Goal: Check status: Check status

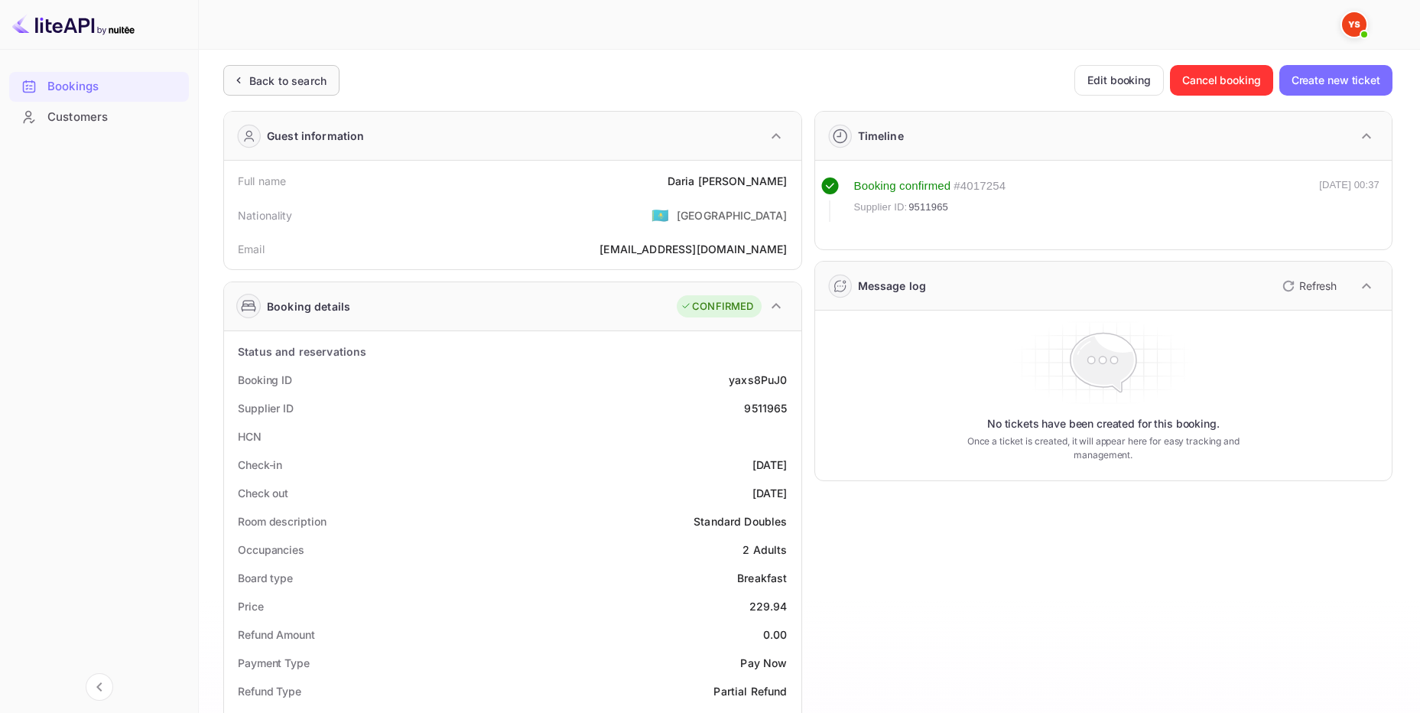
click at [282, 73] on div "Back to search" at bounding box center [287, 81] width 77 height 16
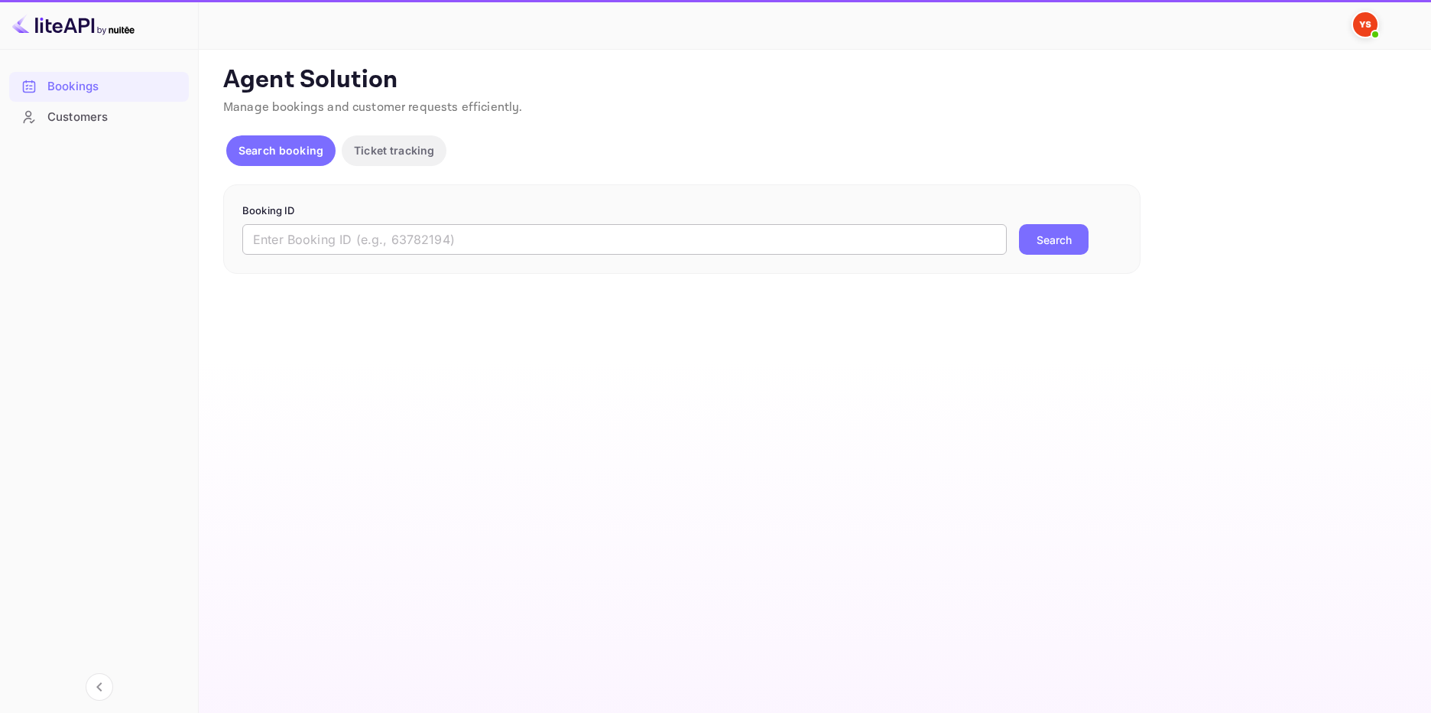
click at [309, 241] on input "text" at bounding box center [624, 239] width 765 height 31
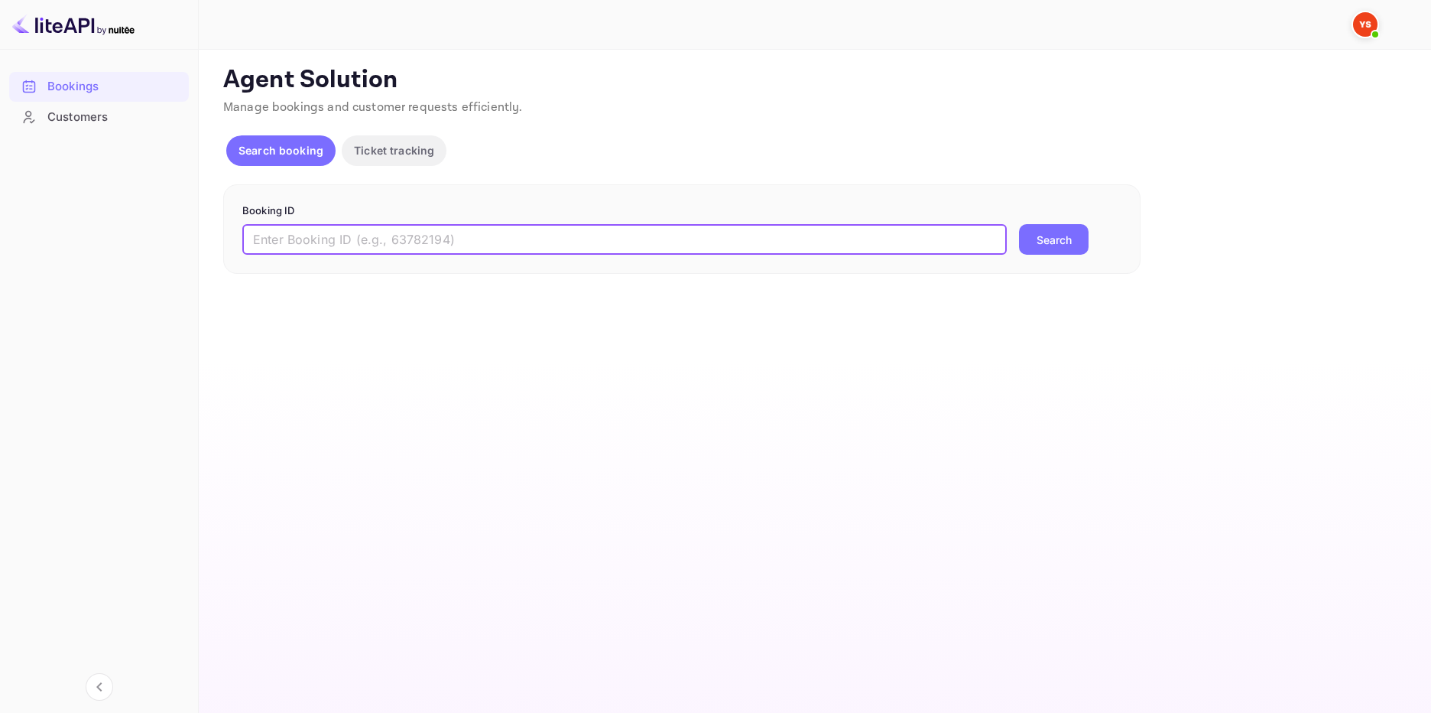
paste input "9813409"
type input "9813409"
click at [1069, 241] on button "Search" at bounding box center [1054, 239] width 70 height 31
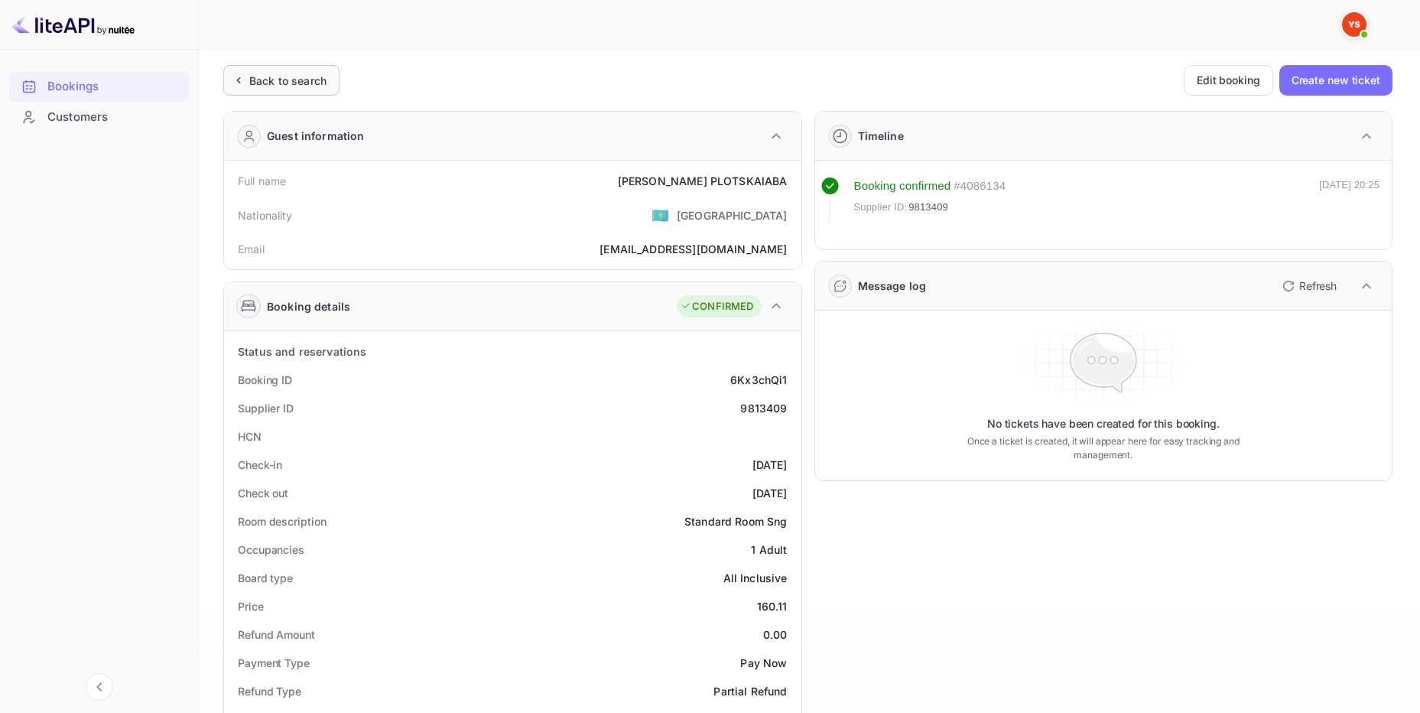
click at [271, 79] on div "Back to search" at bounding box center [287, 81] width 77 height 16
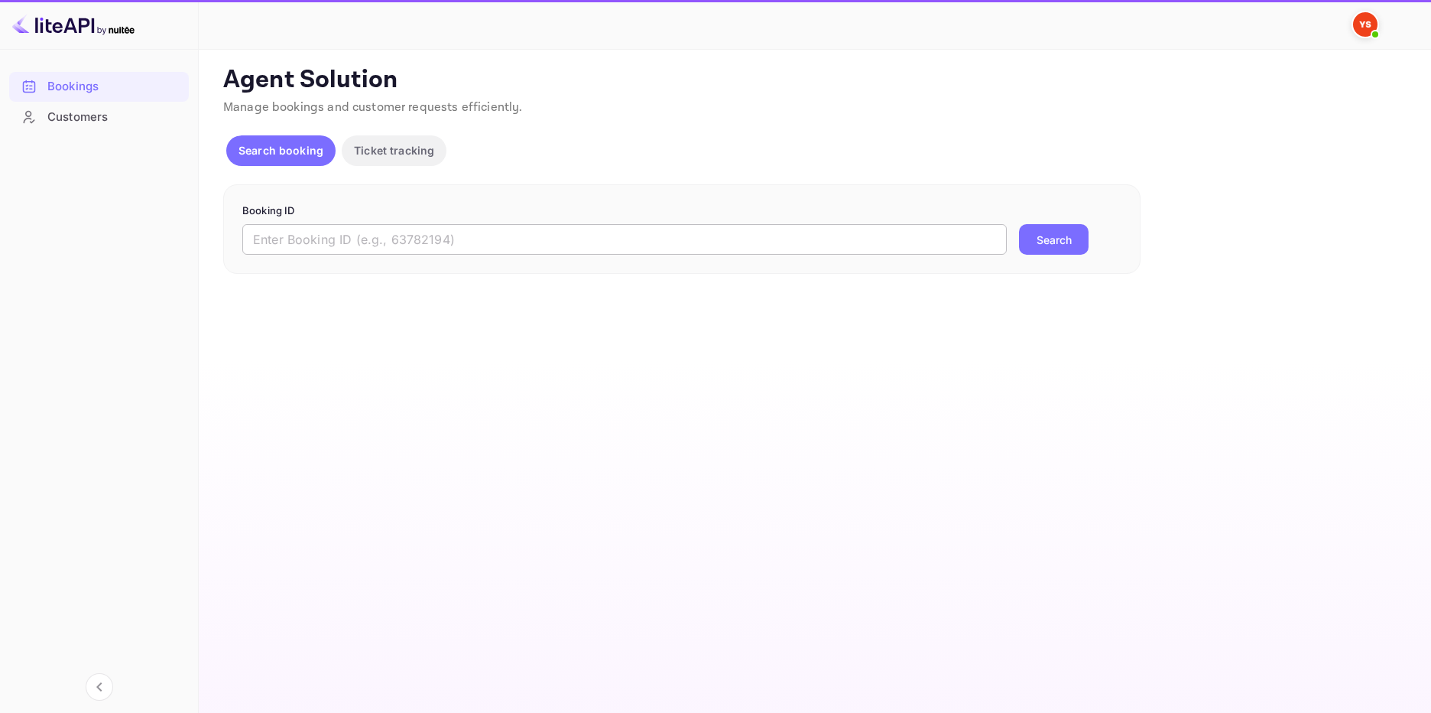
drag, startPoint x: 277, startPoint y: 236, endPoint x: 294, endPoint y: 236, distance: 17.6
click at [278, 236] on input "text" at bounding box center [624, 239] width 765 height 31
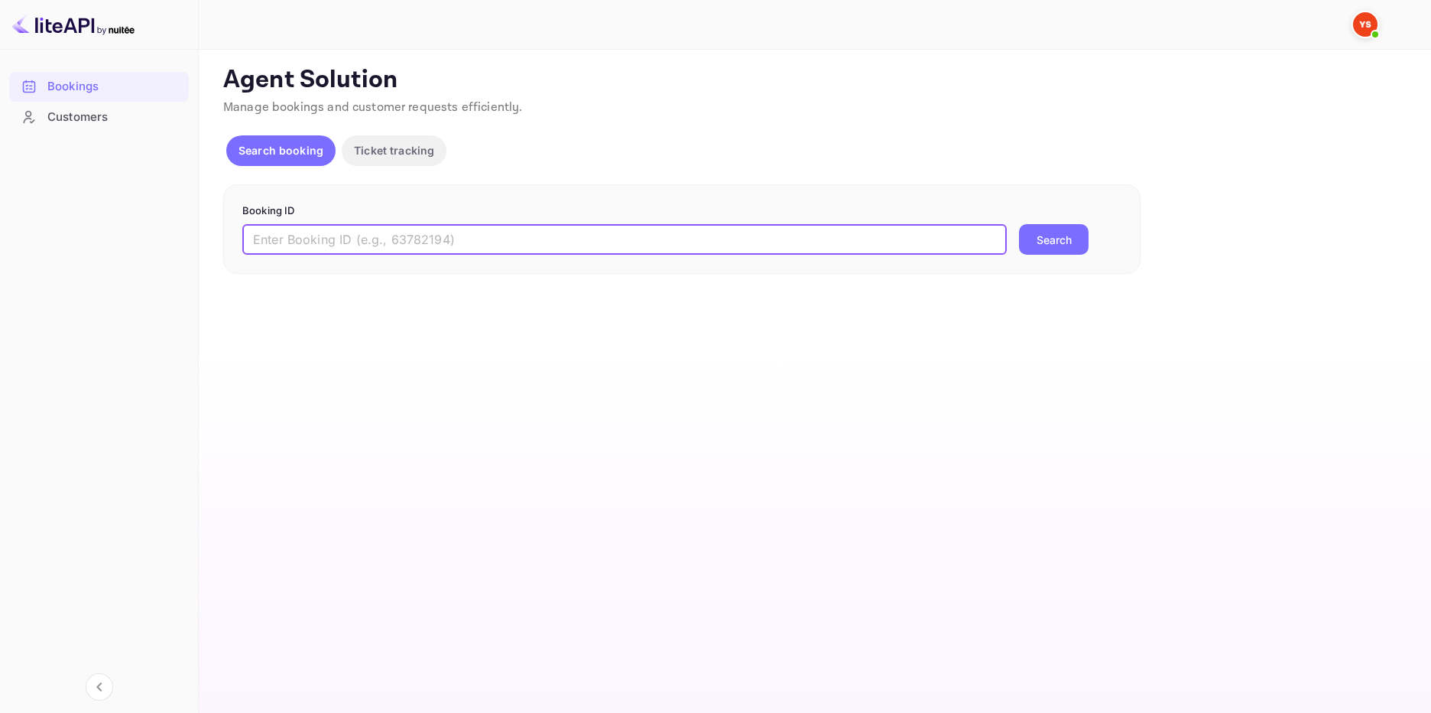
paste input "9766237"
type input "9766237"
click at [1057, 249] on button "Search" at bounding box center [1054, 239] width 70 height 31
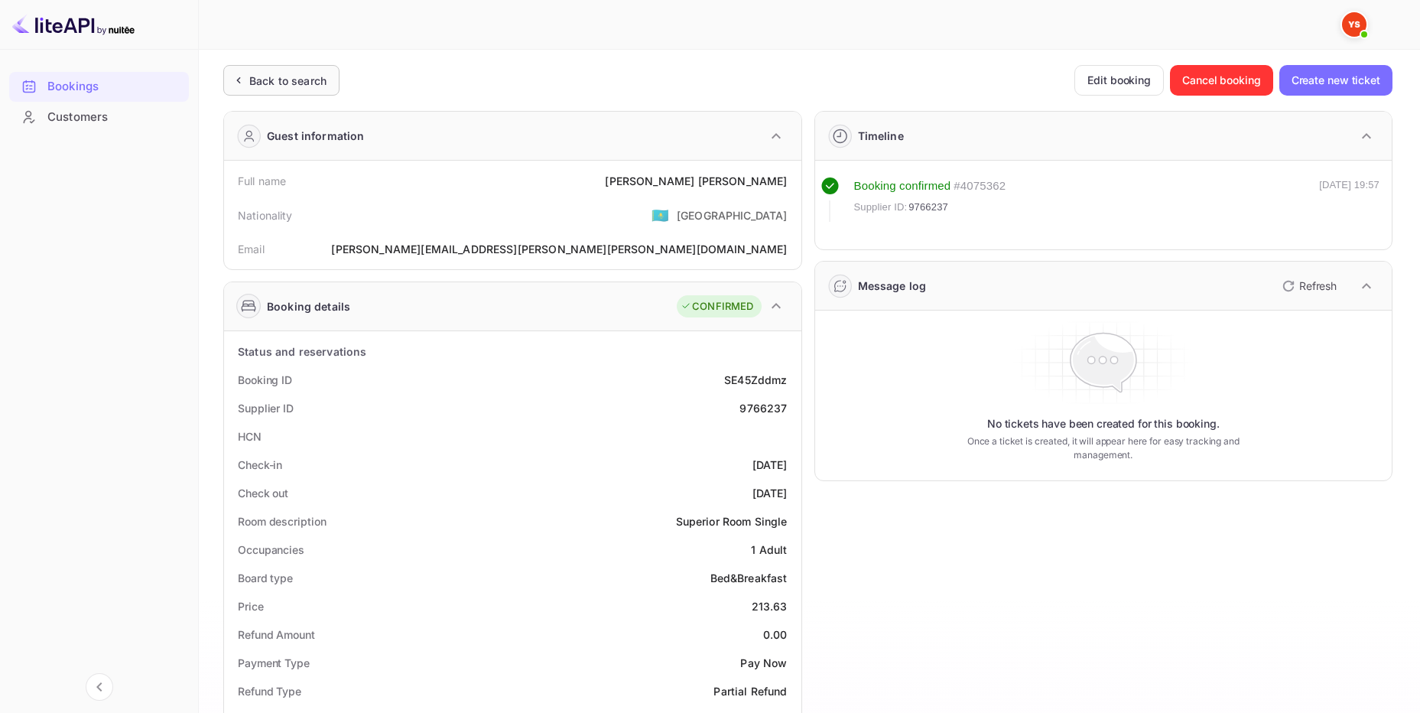
click at [265, 73] on div "Back to search" at bounding box center [287, 81] width 77 height 16
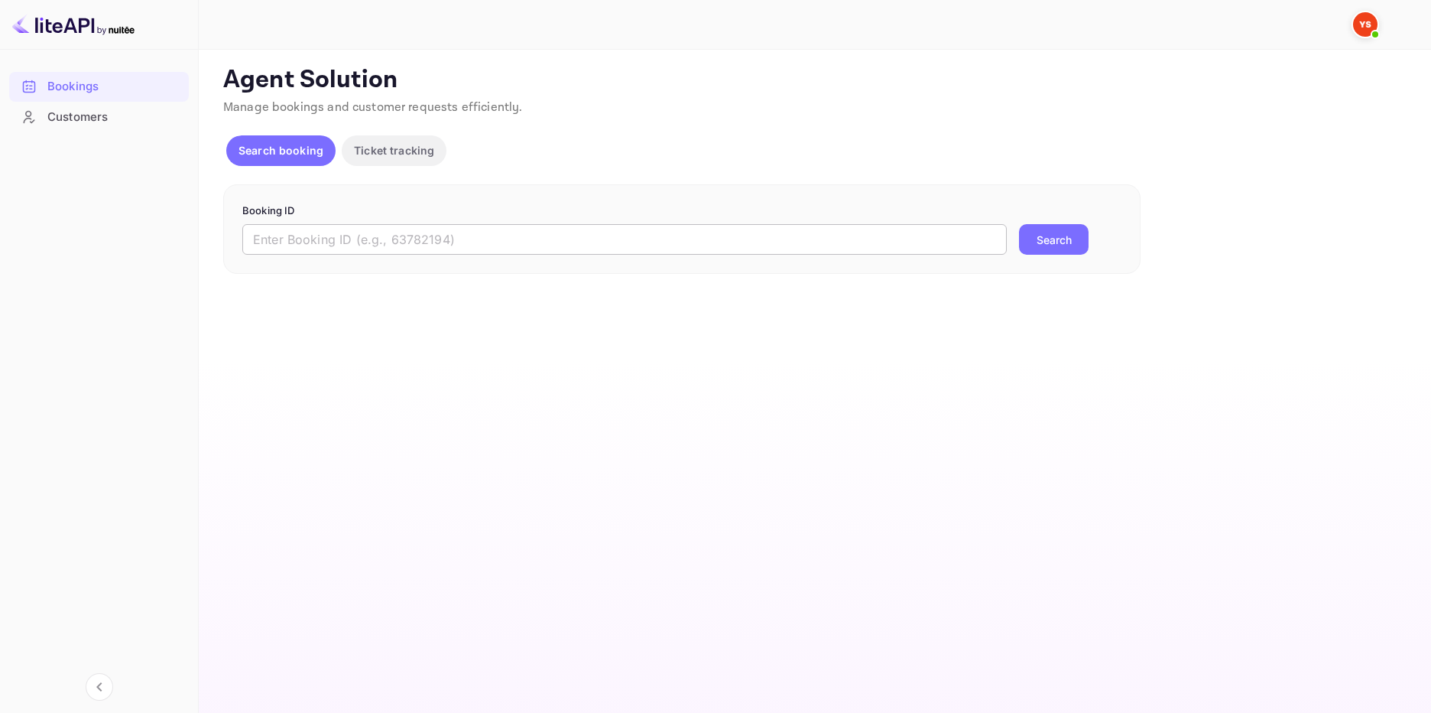
drag, startPoint x: 402, startPoint y: 248, endPoint x: 524, endPoint y: 248, distance: 121.6
click at [404, 248] on input "text" at bounding box center [624, 239] width 765 height 31
paste input "9511965"
type input "9511965"
click at [1048, 248] on button "Search" at bounding box center [1054, 239] width 70 height 31
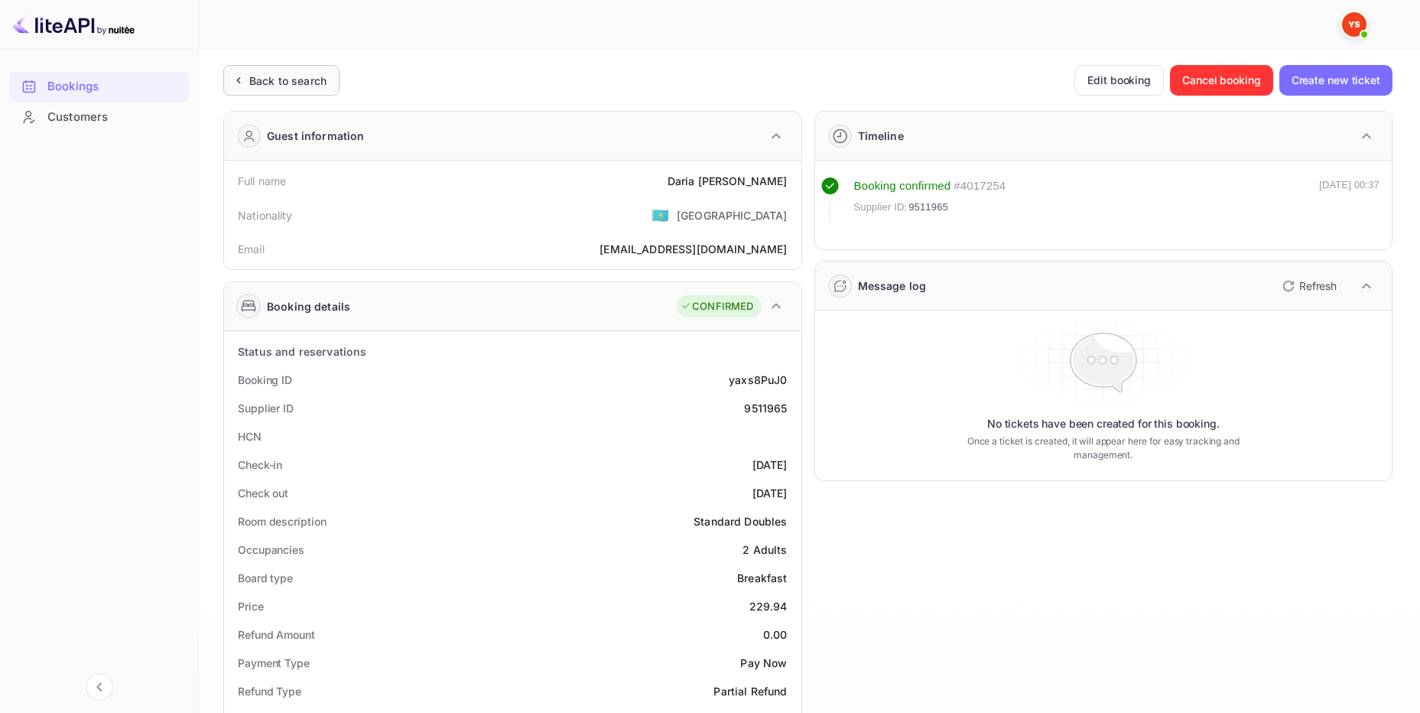
click at [321, 86] on div "Back to search" at bounding box center [287, 81] width 77 height 16
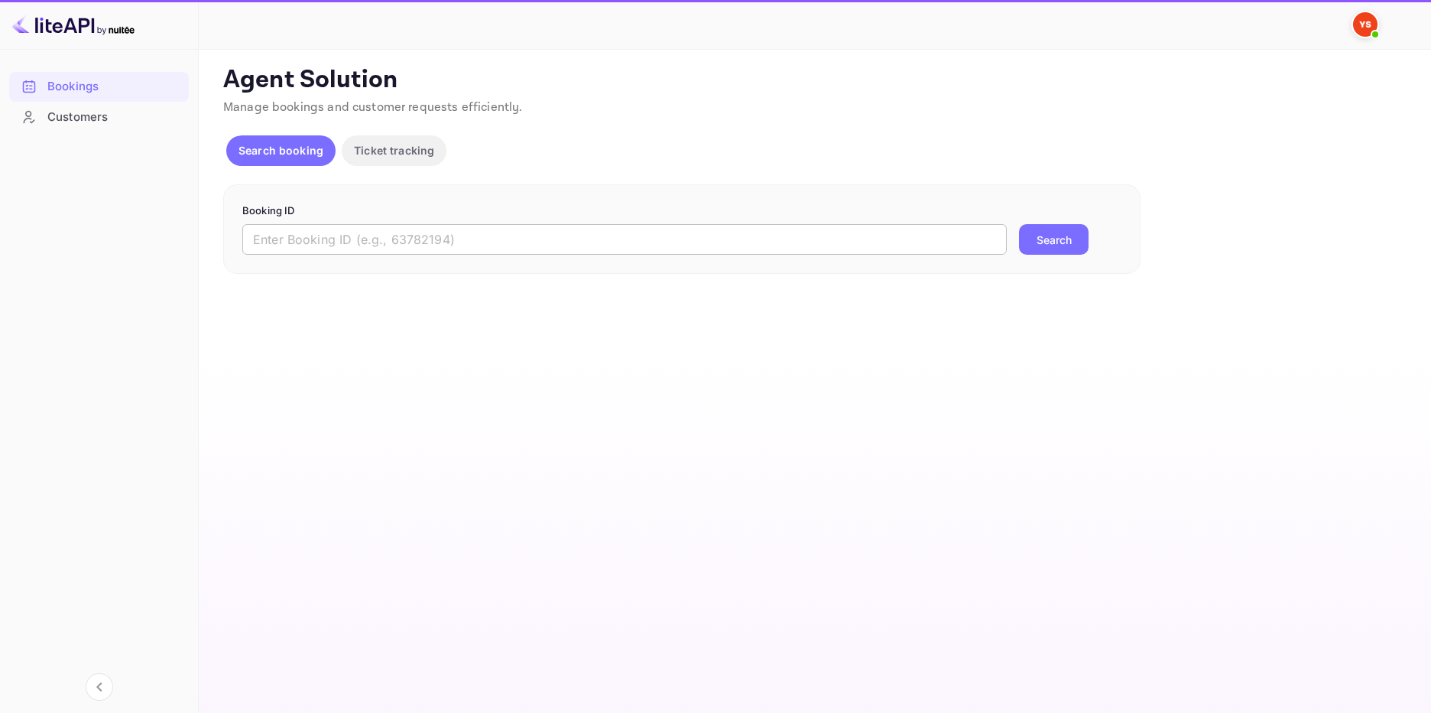
click at [327, 233] on input "text" at bounding box center [624, 239] width 765 height 31
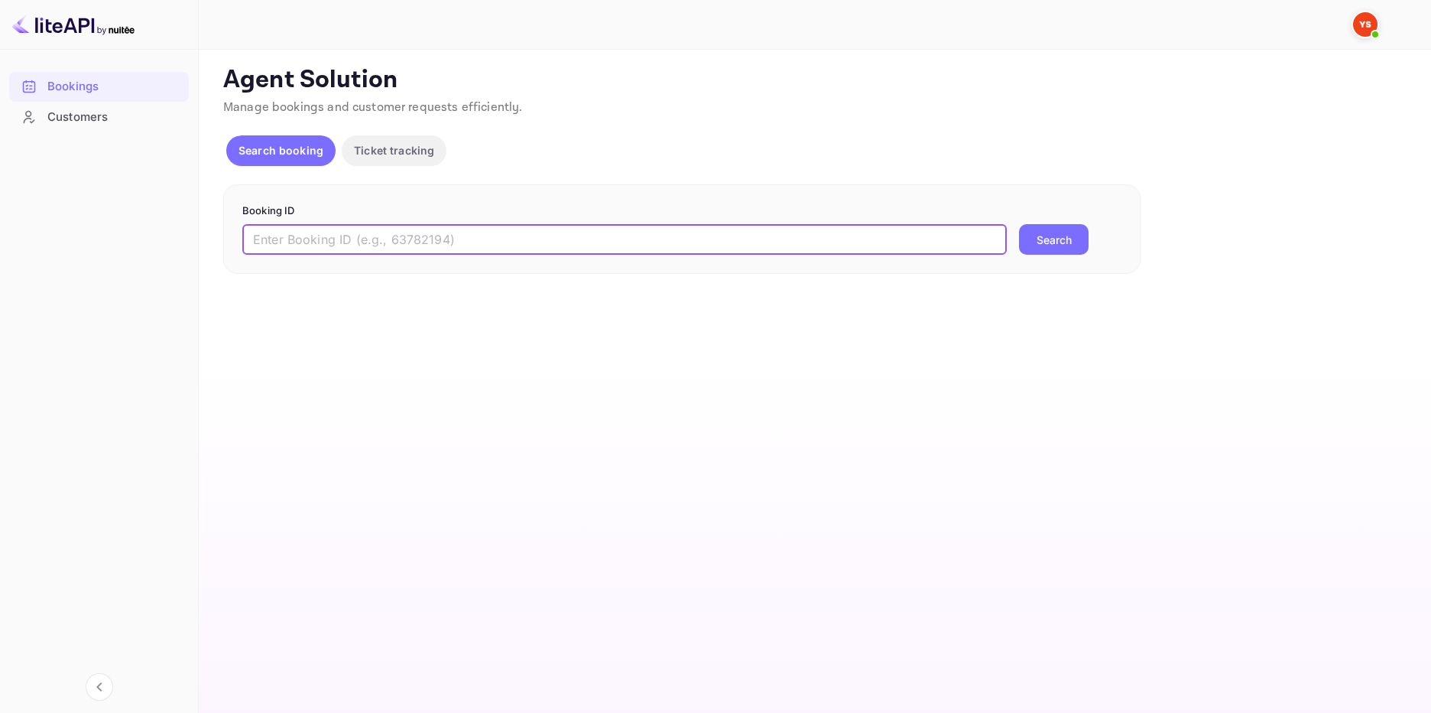
paste input "9505786"
type input "9505786"
click at [1054, 240] on button "Search" at bounding box center [1054, 239] width 70 height 31
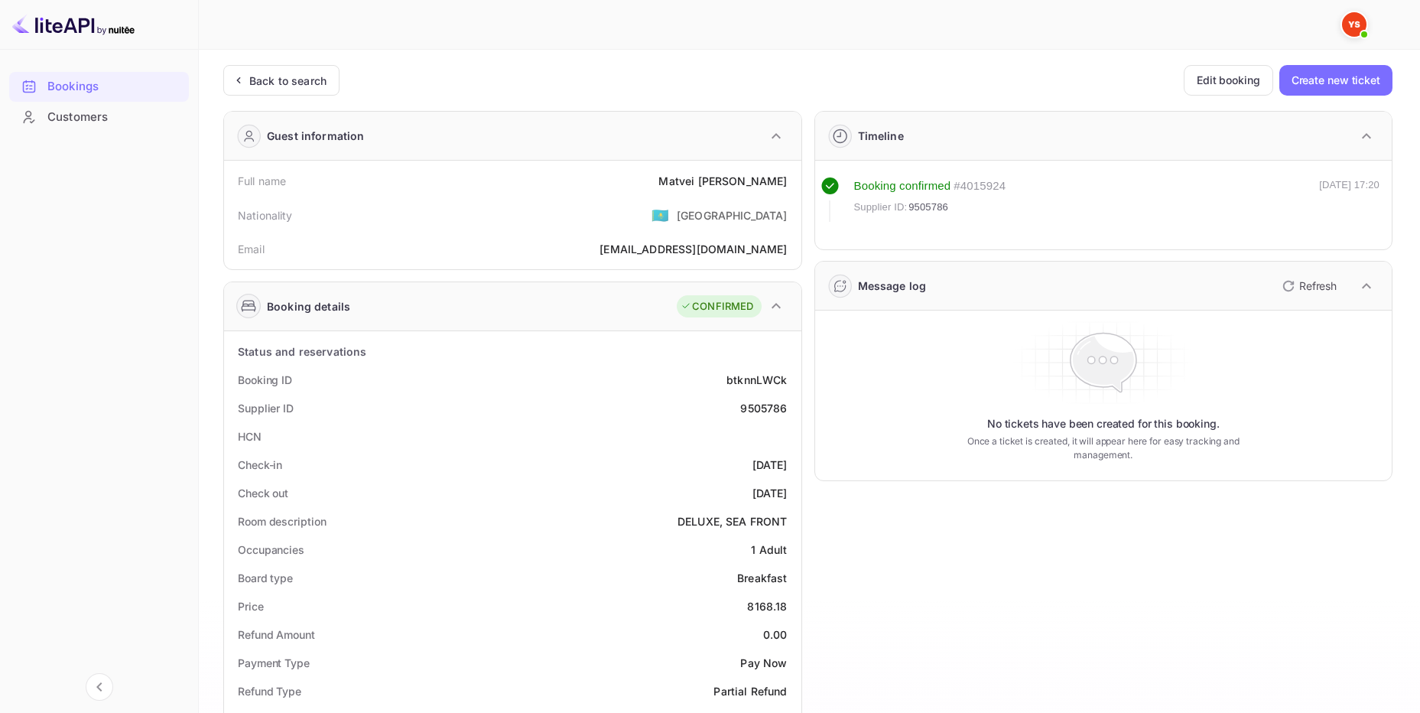
drag, startPoint x: 313, startPoint y: 78, endPoint x: 349, endPoint y: 134, distance: 66.0
click at [313, 79] on div "Back to search" at bounding box center [287, 81] width 77 height 16
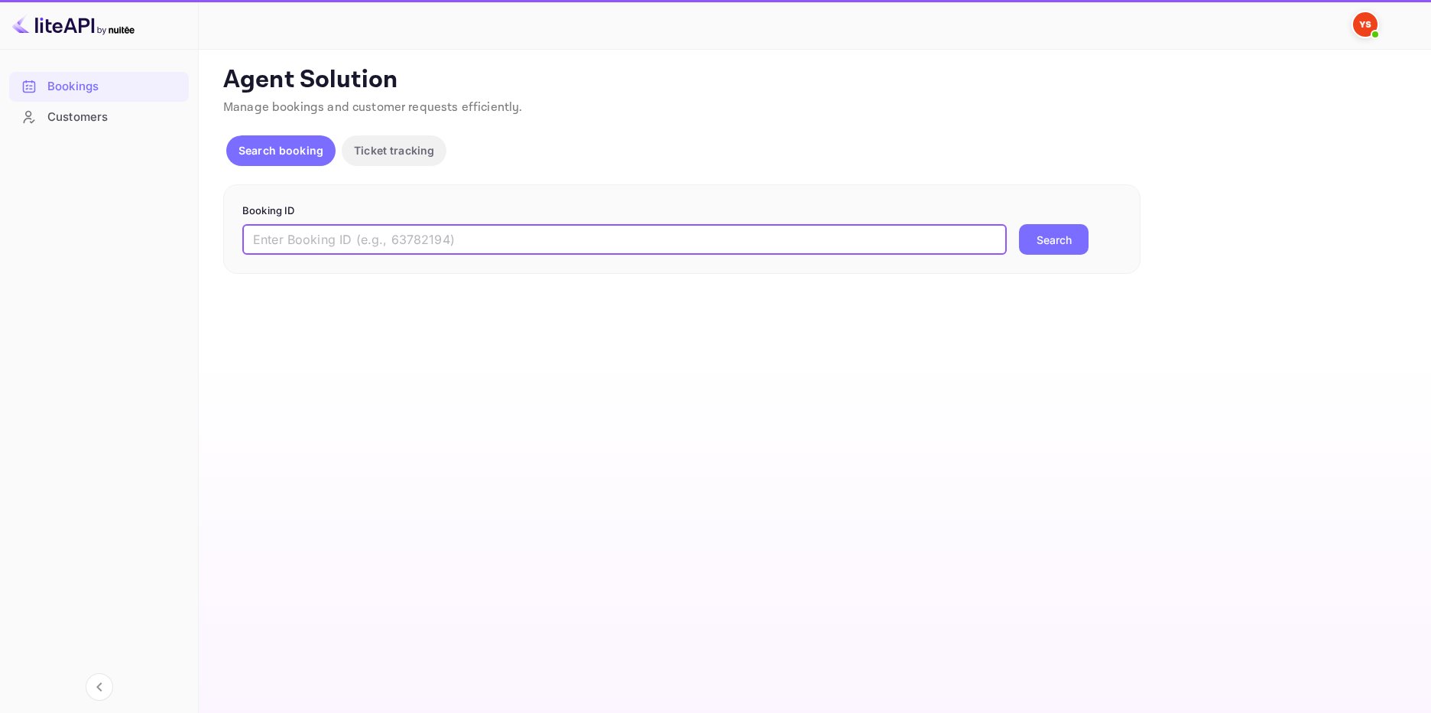
click at [429, 232] on input "text" at bounding box center [624, 239] width 765 height 31
paste input "9826033"
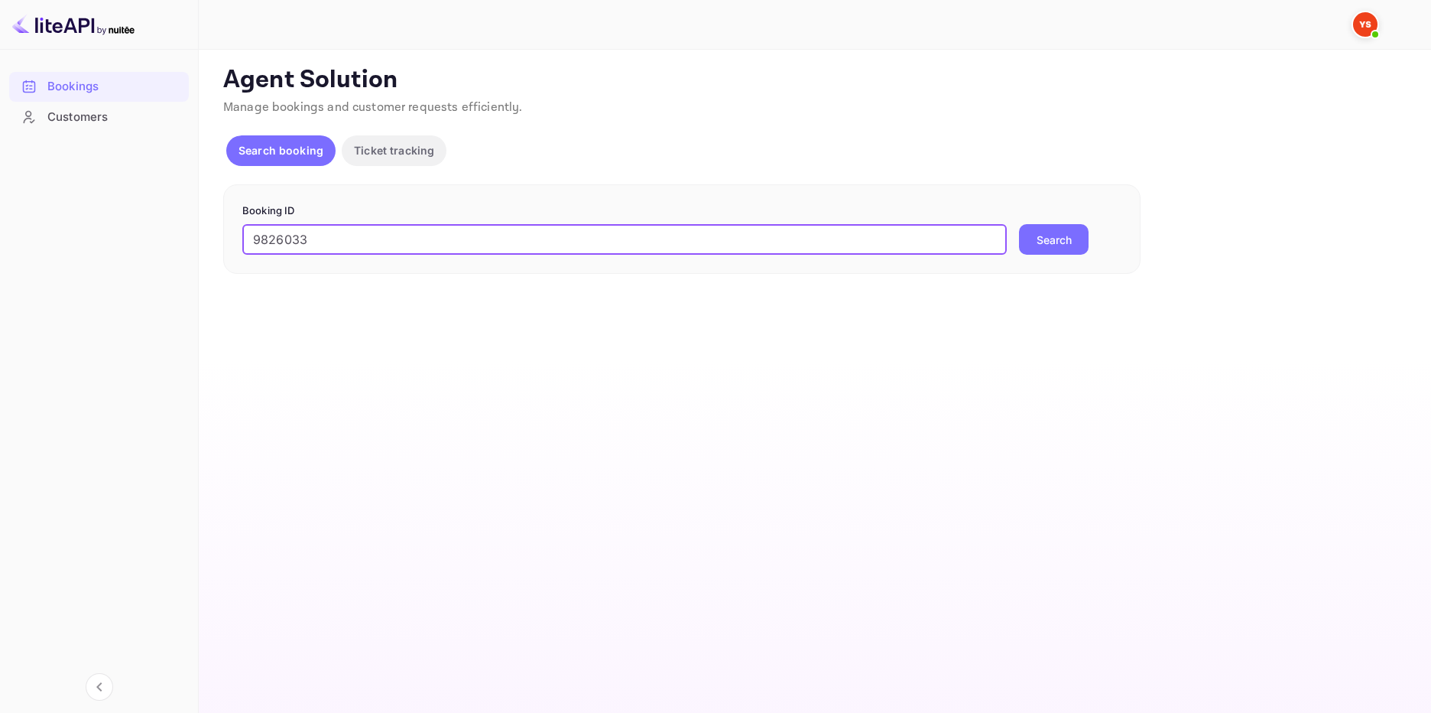
type input "9826033"
click at [1070, 238] on button "Search" at bounding box center [1054, 239] width 70 height 31
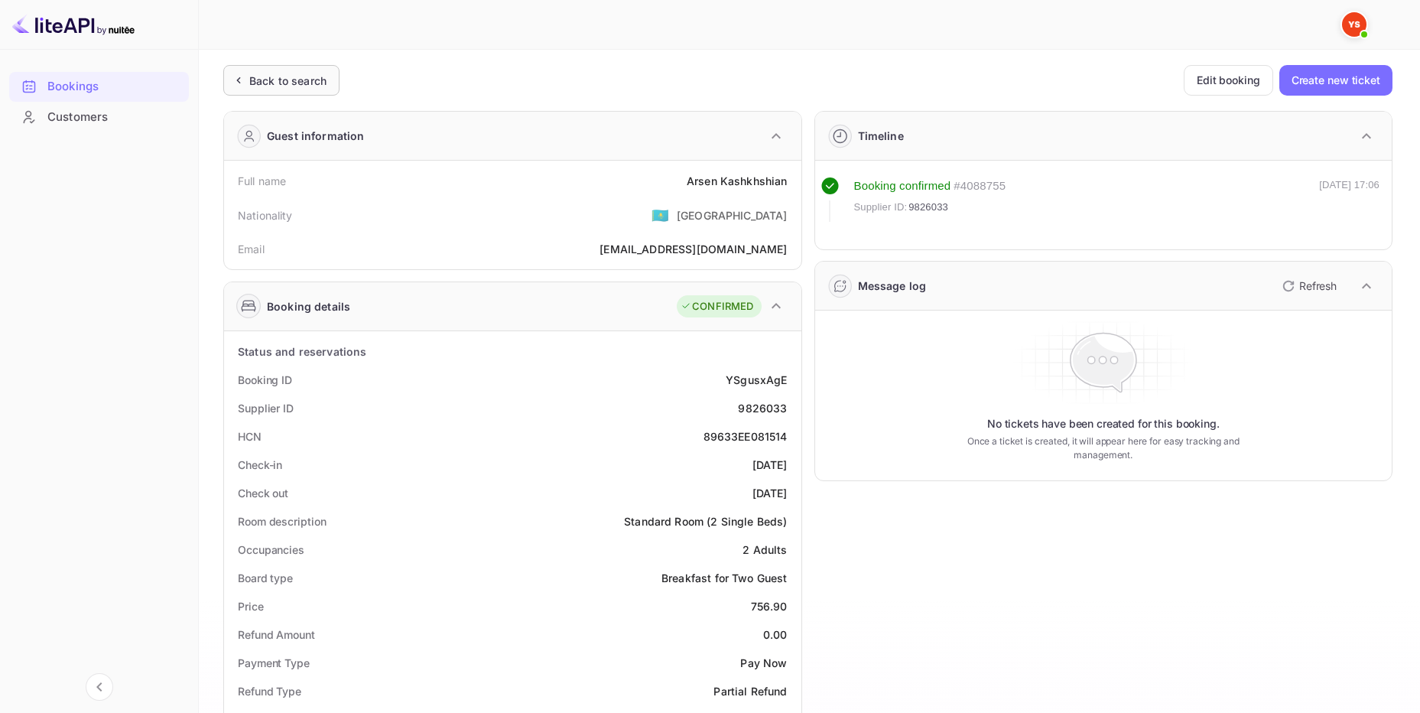
click at [274, 78] on div "Back to search" at bounding box center [287, 81] width 77 height 16
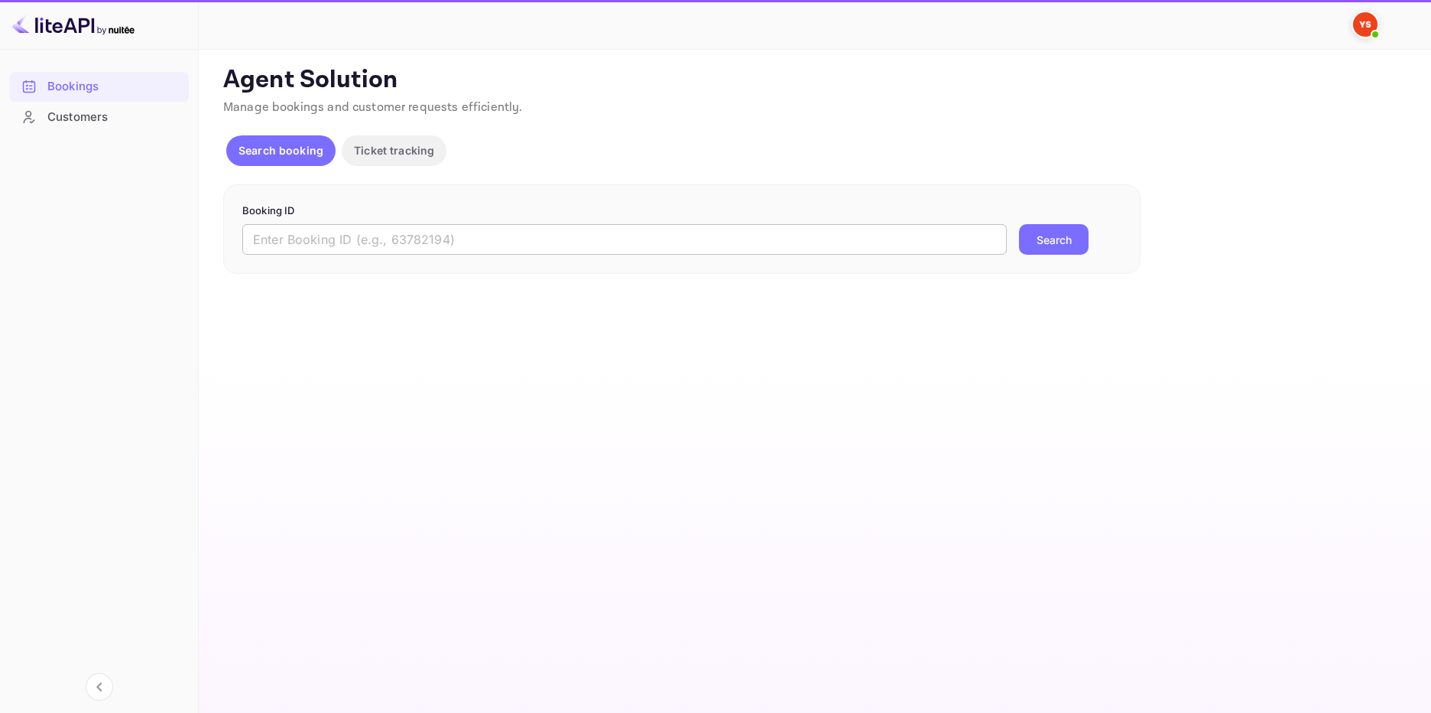
click at [320, 237] on input "text" at bounding box center [624, 239] width 765 height 31
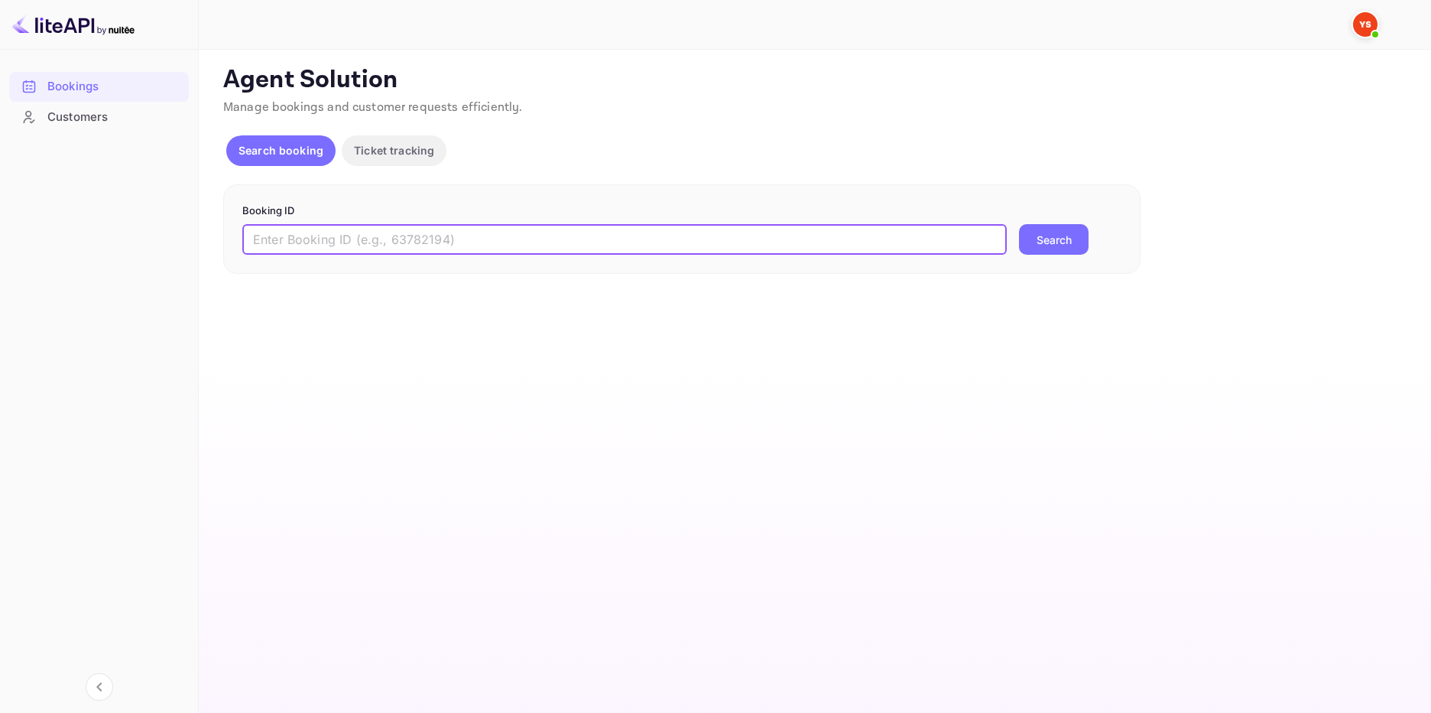
paste input "9354055"
type input "9354055"
click at [1051, 242] on button "Search" at bounding box center [1054, 239] width 70 height 31
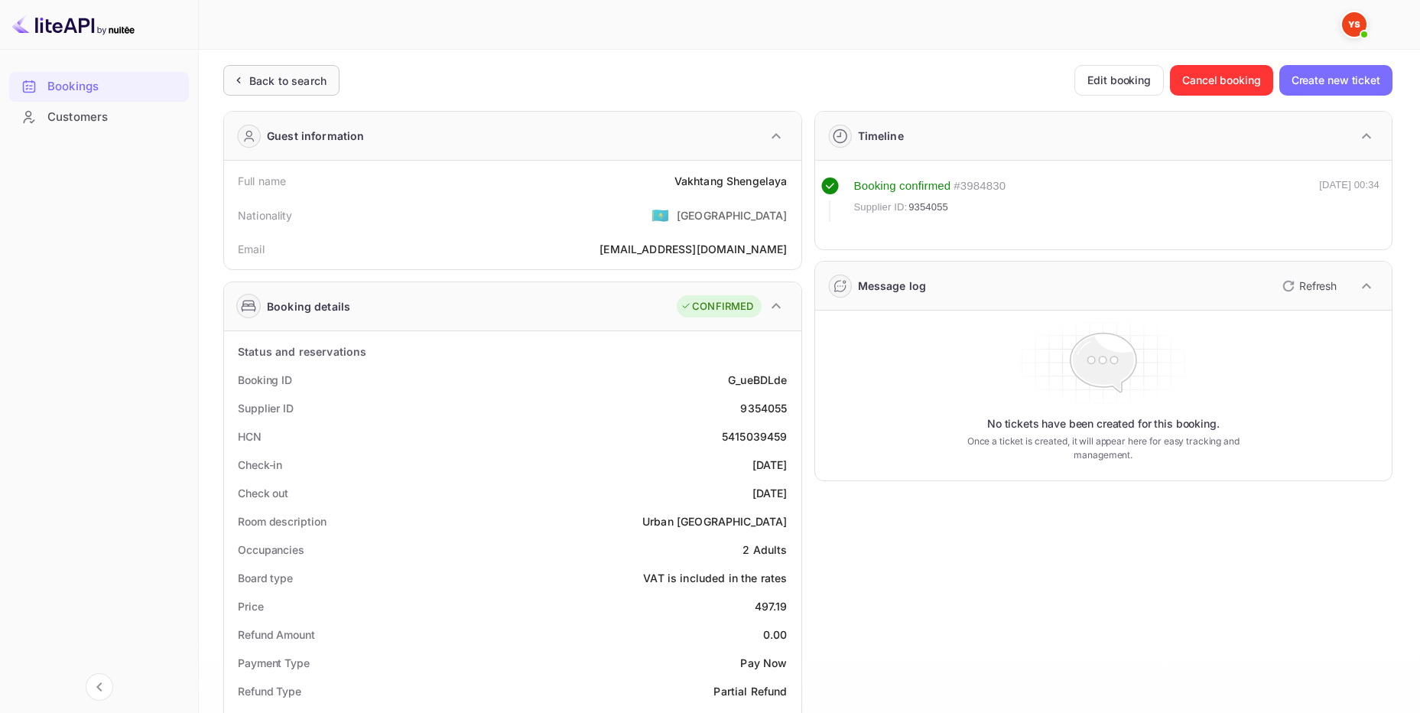
click at [297, 65] on div "Back to search" at bounding box center [281, 80] width 116 height 31
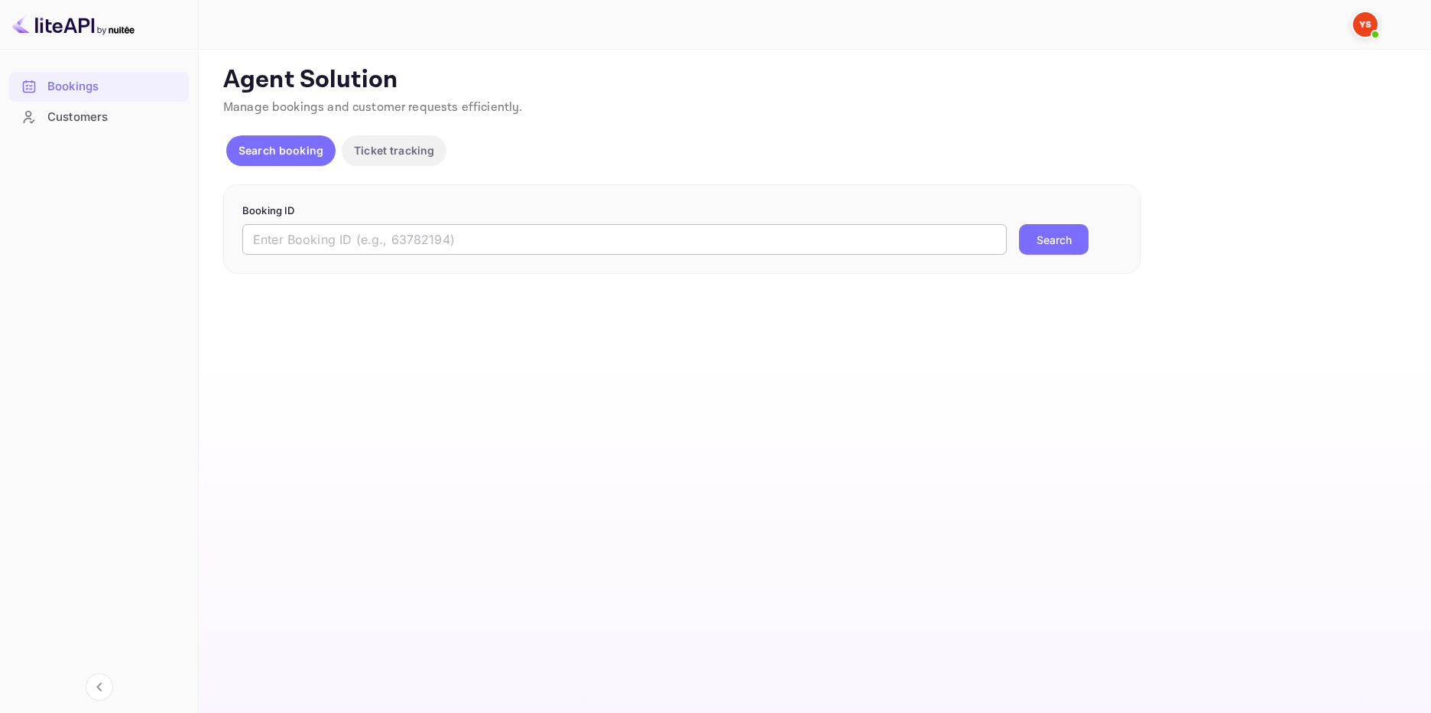
click at [408, 235] on input "text" at bounding box center [624, 239] width 765 height 31
paste input "9701893"
type input "9701893"
click at [1044, 243] on button "Search" at bounding box center [1054, 239] width 70 height 31
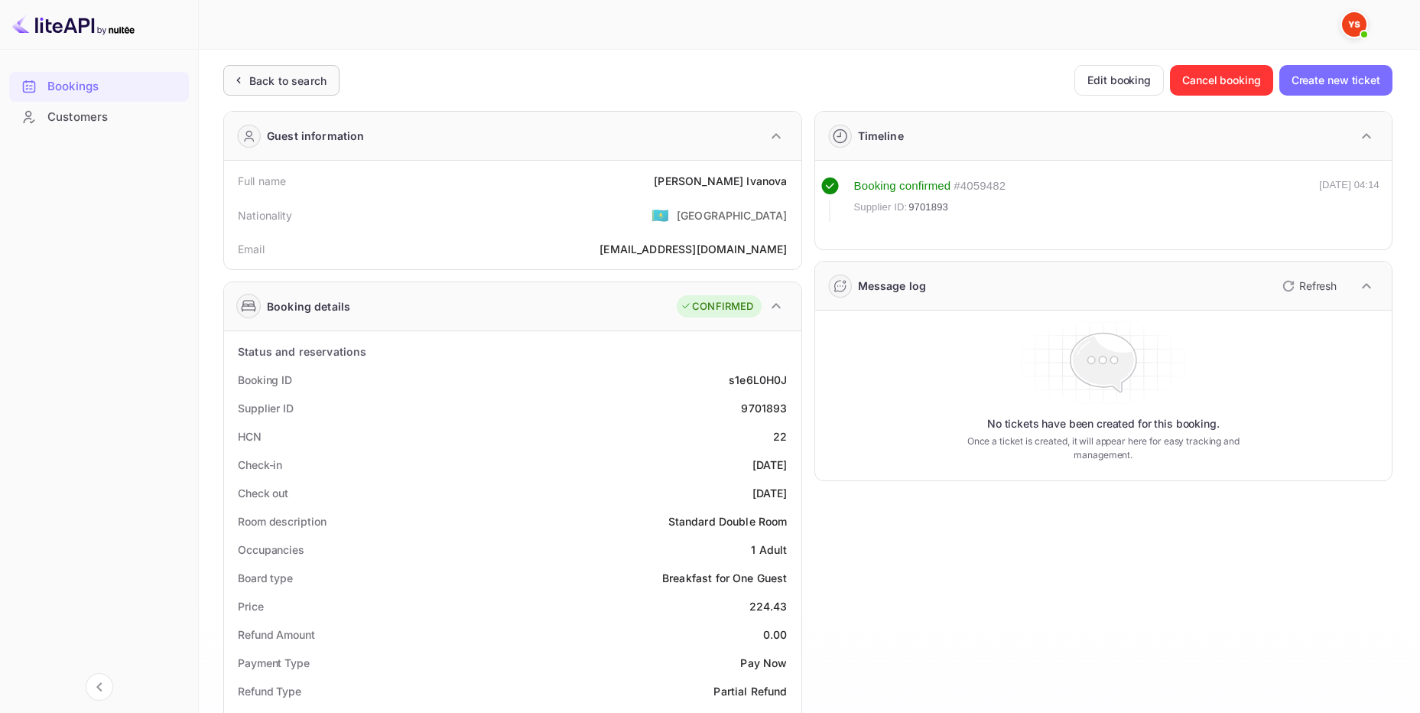
click at [300, 78] on div "Back to search" at bounding box center [287, 81] width 77 height 16
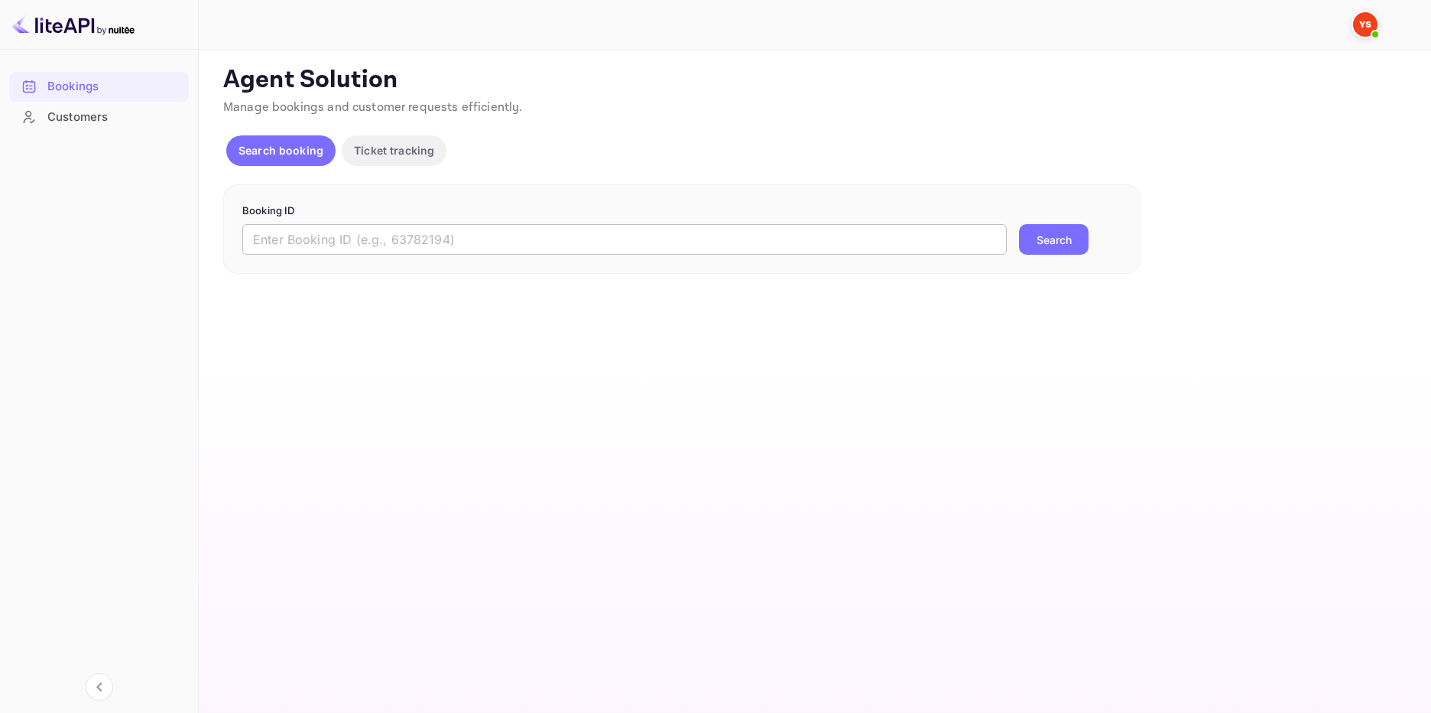
click at [301, 234] on input "text" at bounding box center [624, 239] width 765 height 31
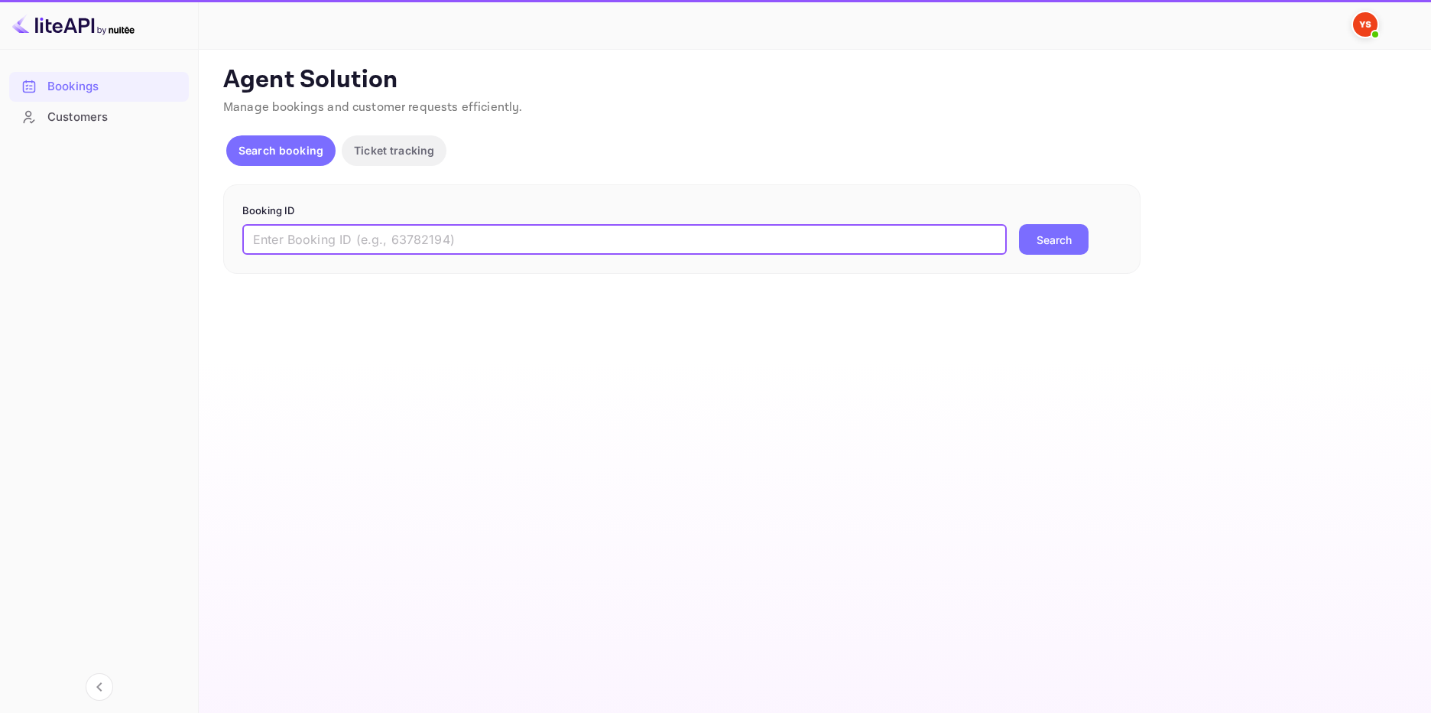
paste input "9546770"
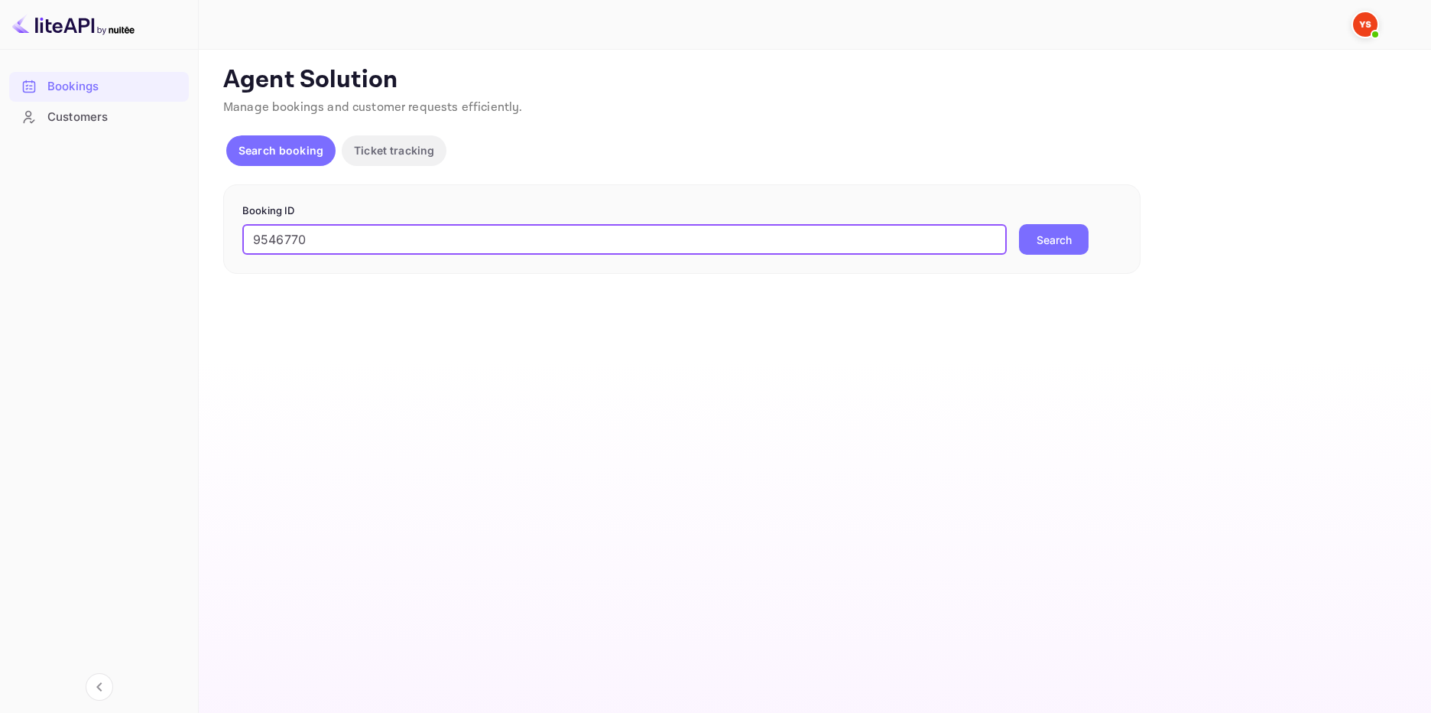
type input "9546770"
click at [1040, 226] on button "Search" at bounding box center [1054, 239] width 70 height 31
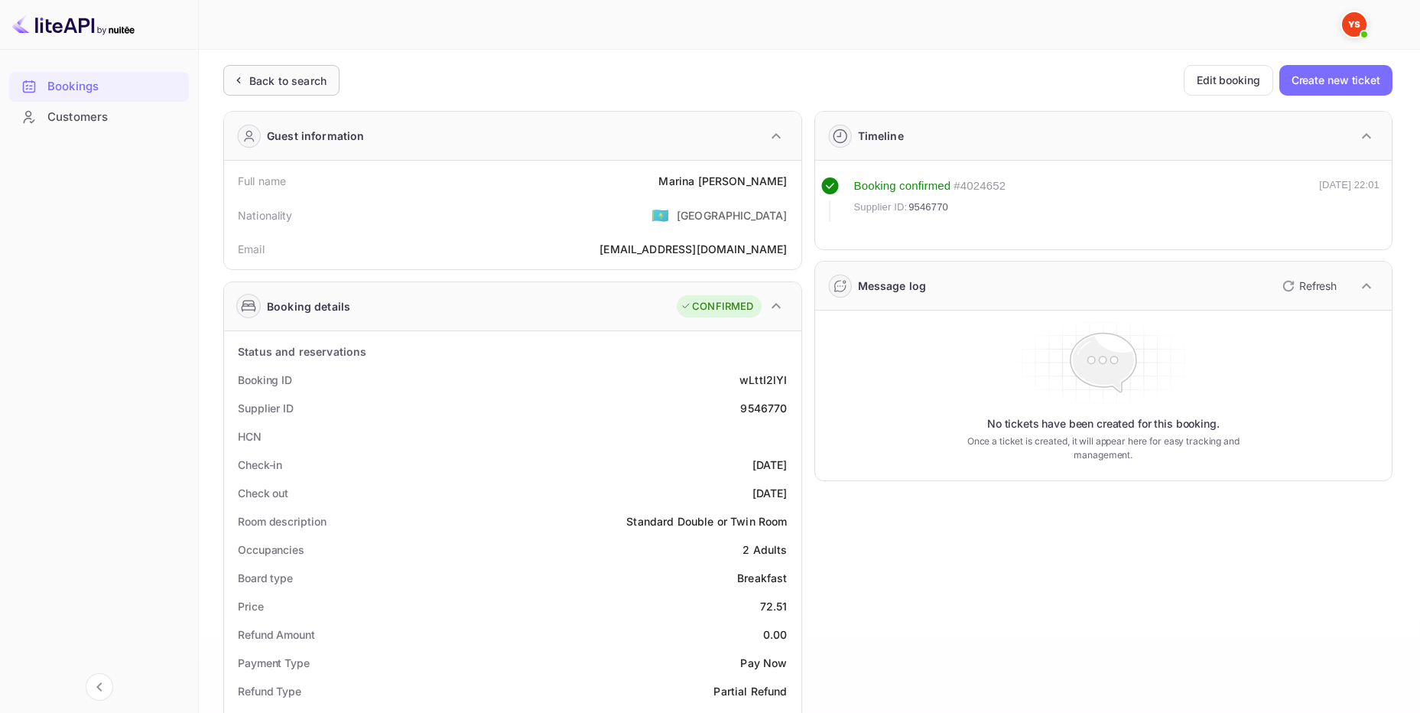
click at [301, 81] on div "Back to search" at bounding box center [287, 81] width 77 height 16
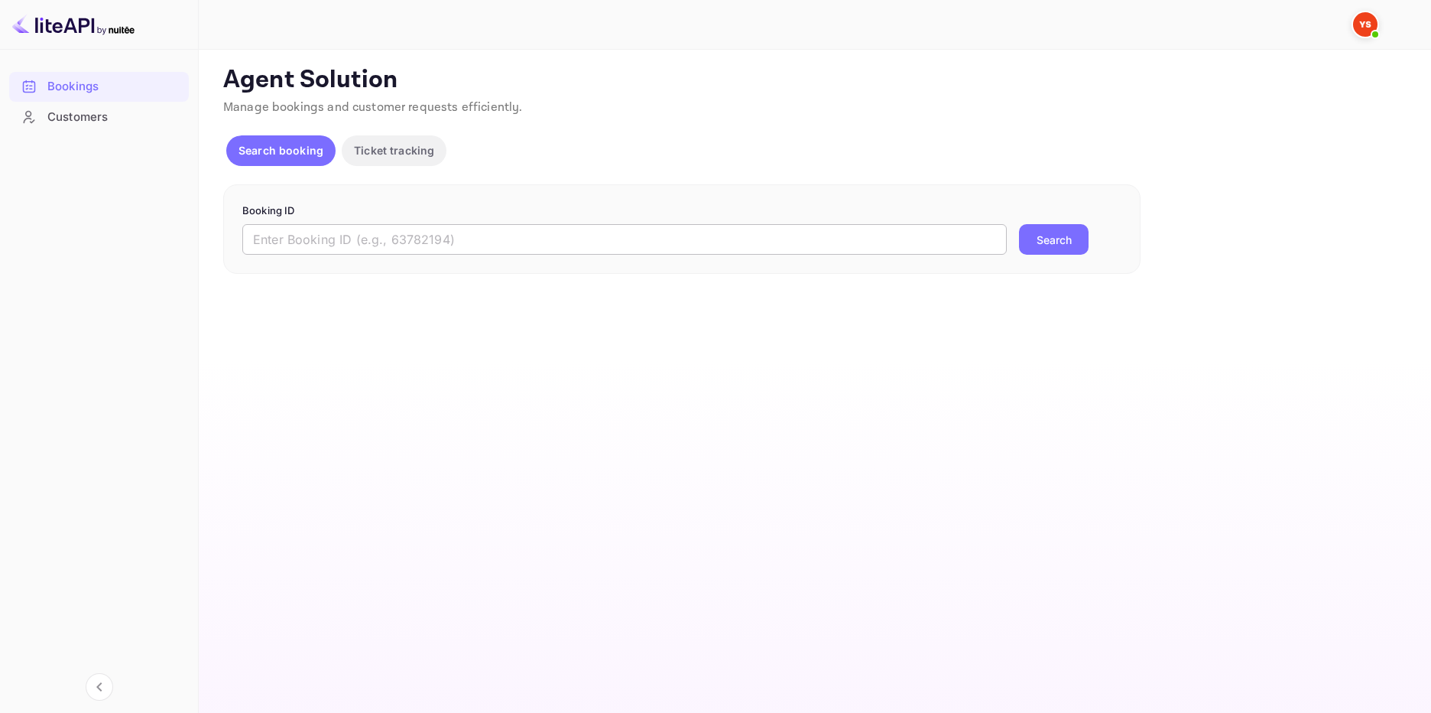
click at [331, 247] on input "text" at bounding box center [624, 239] width 765 height 31
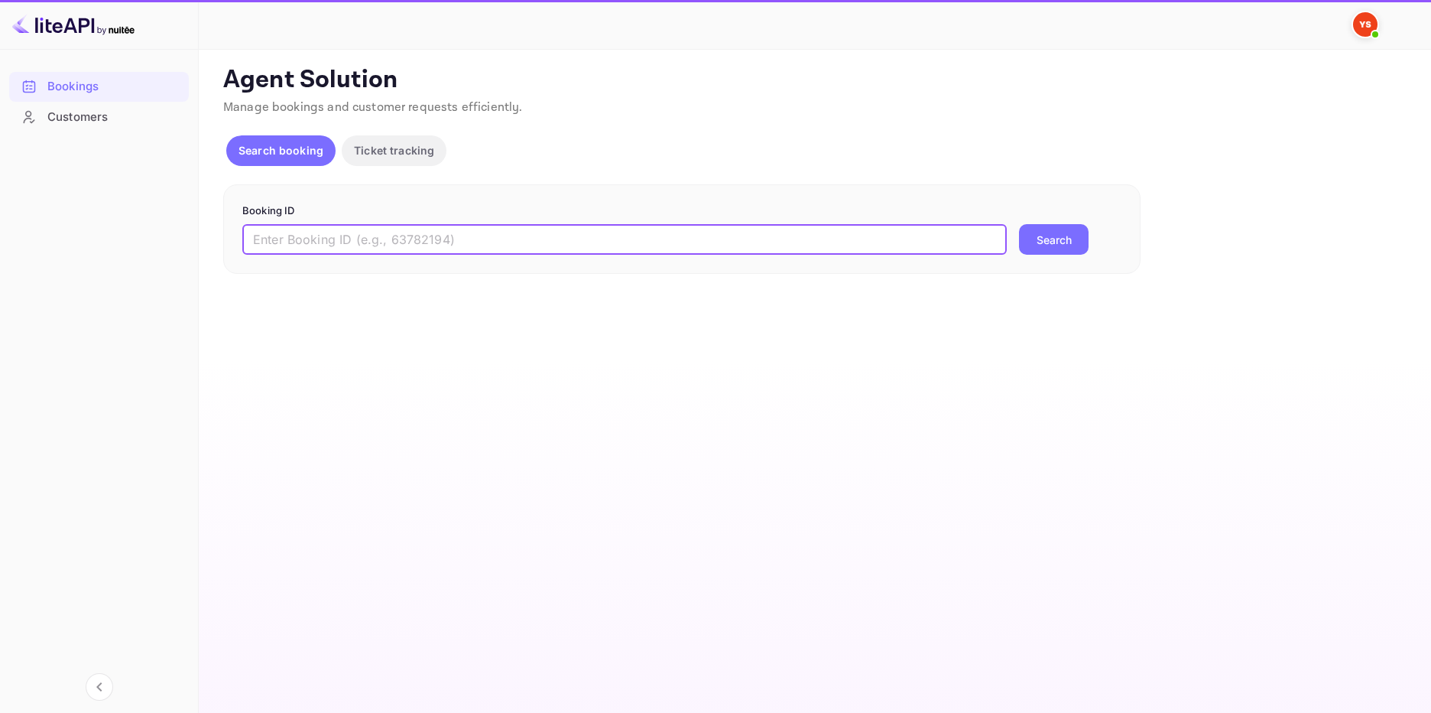
paste input "9756757"
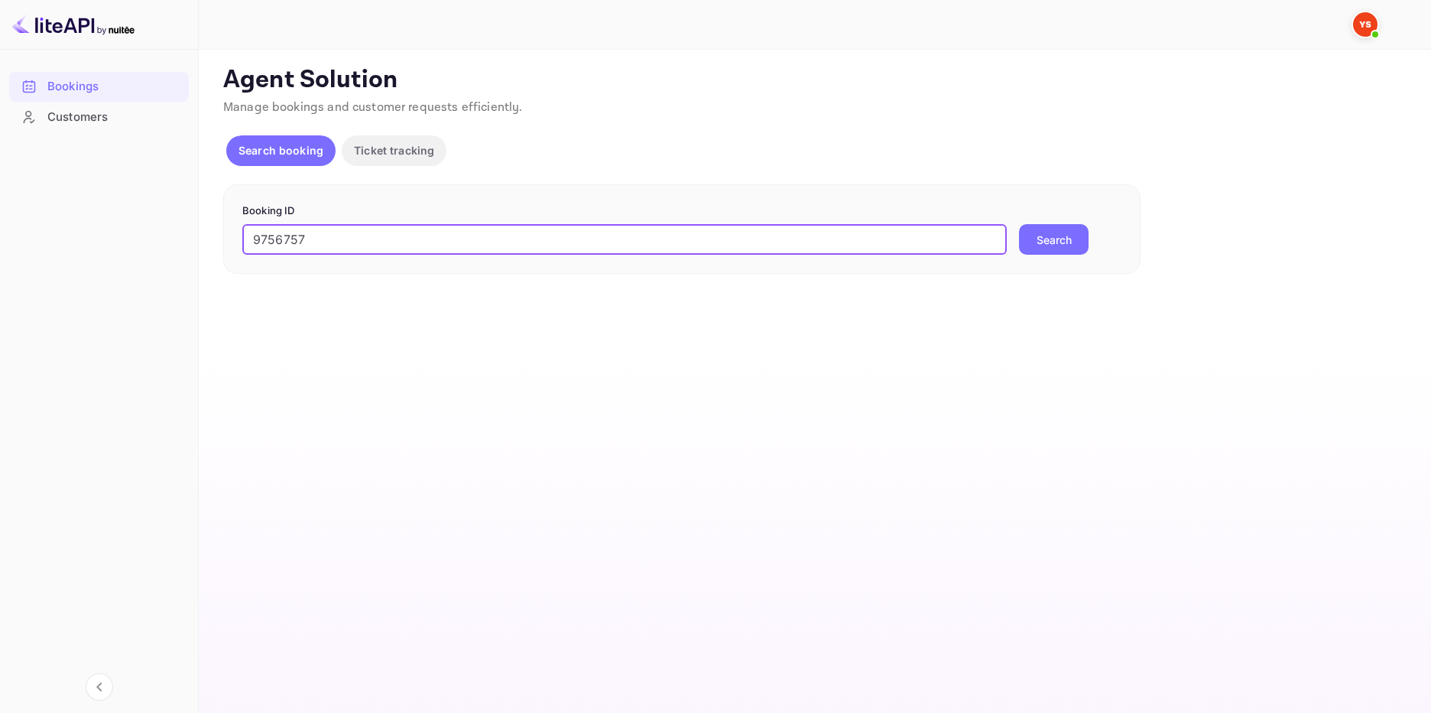
type input "9756757"
click at [1045, 250] on button "Search" at bounding box center [1054, 239] width 70 height 31
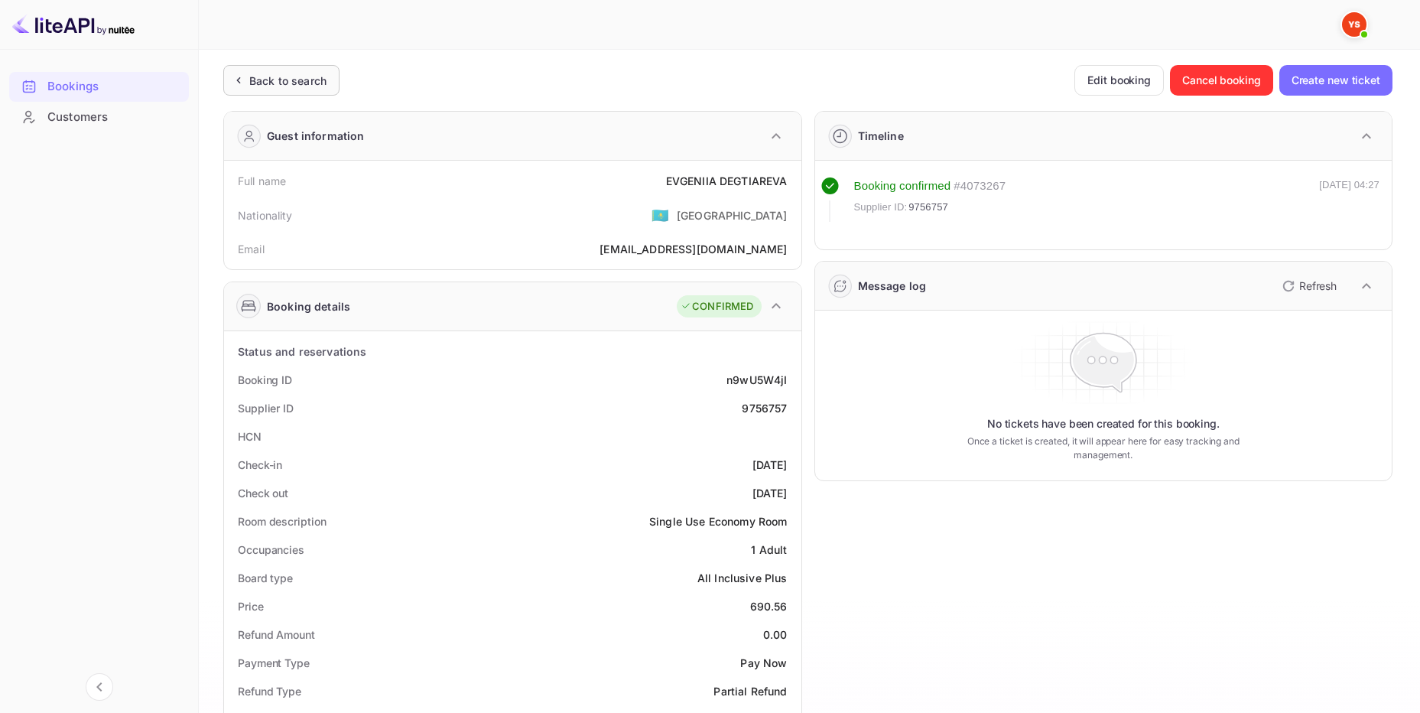
click at [273, 78] on div "Back to search" at bounding box center [287, 81] width 77 height 16
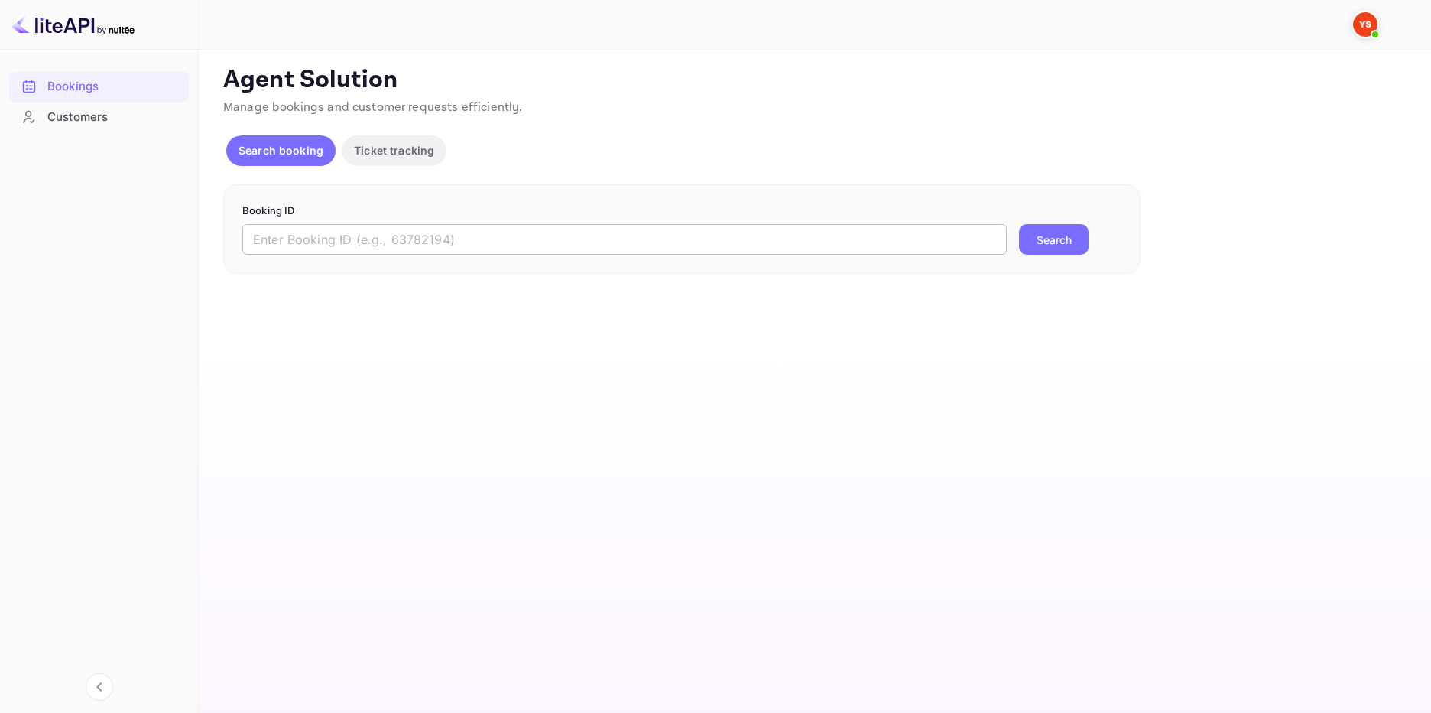
click at [337, 242] on input "text" at bounding box center [624, 239] width 765 height 31
paste input "9693057"
type input "9693057"
drag, startPoint x: 1065, startPoint y: 231, endPoint x: 588, endPoint y: 301, distance: 482.3
click at [1064, 231] on button "Search" at bounding box center [1054, 239] width 70 height 31
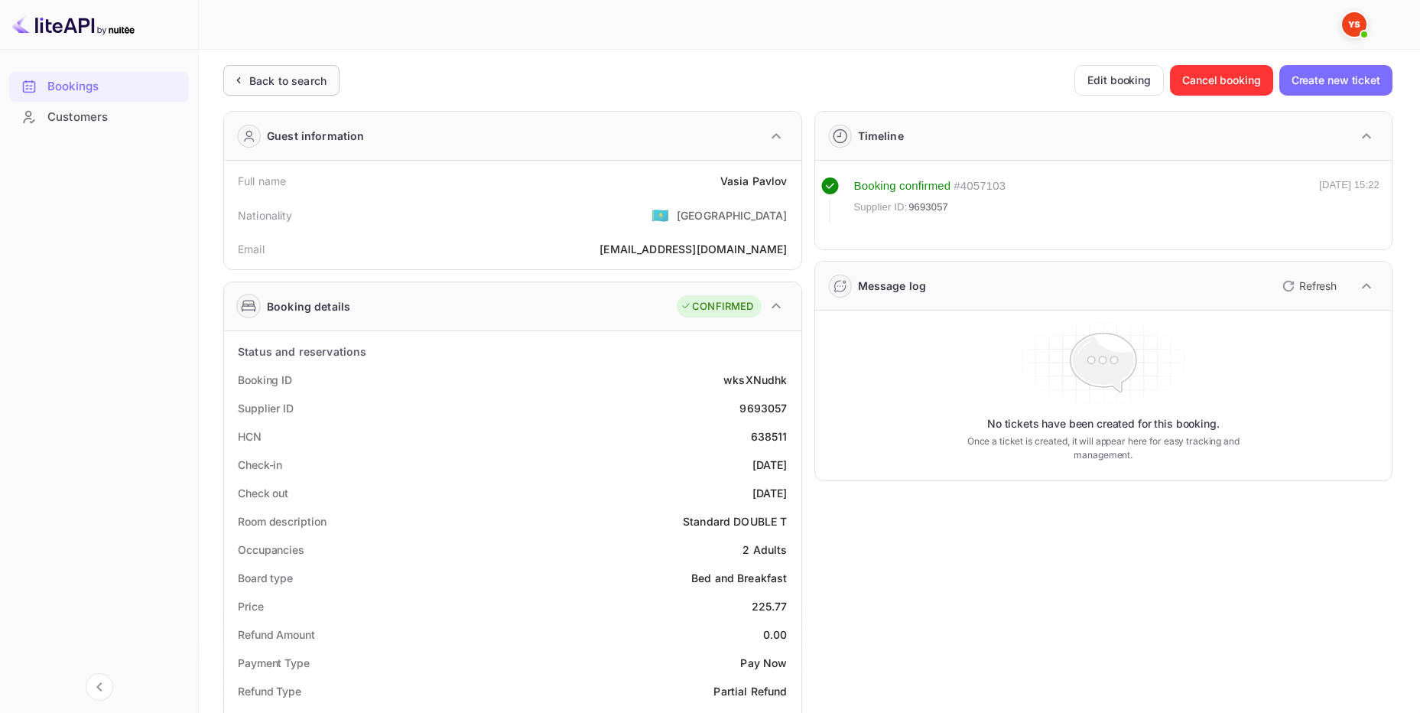
click at [287, 88] on div "Back to search" at bounding box center [287, 81] width 77 height 16
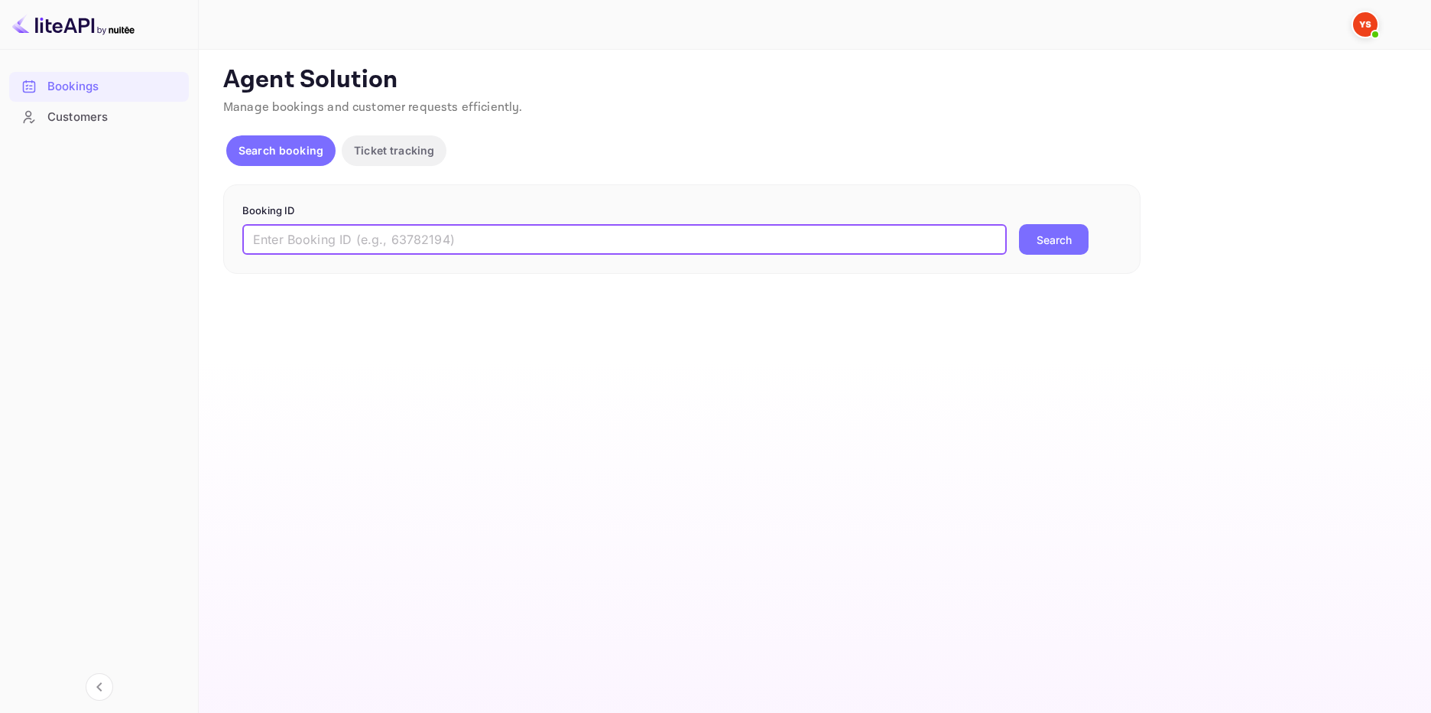
click at [324, 248] on input "text" at bounding box center [624, 239] width 765 height 31
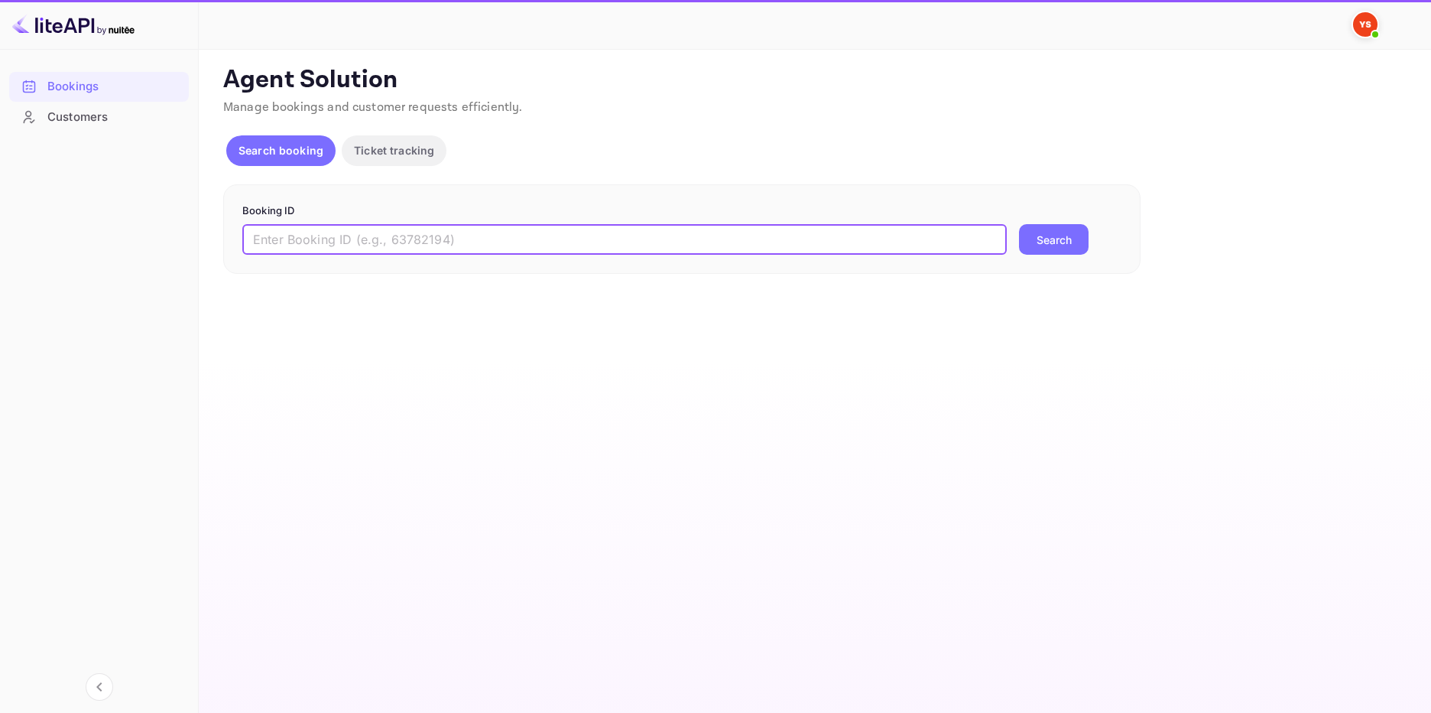
paste input "9338583"
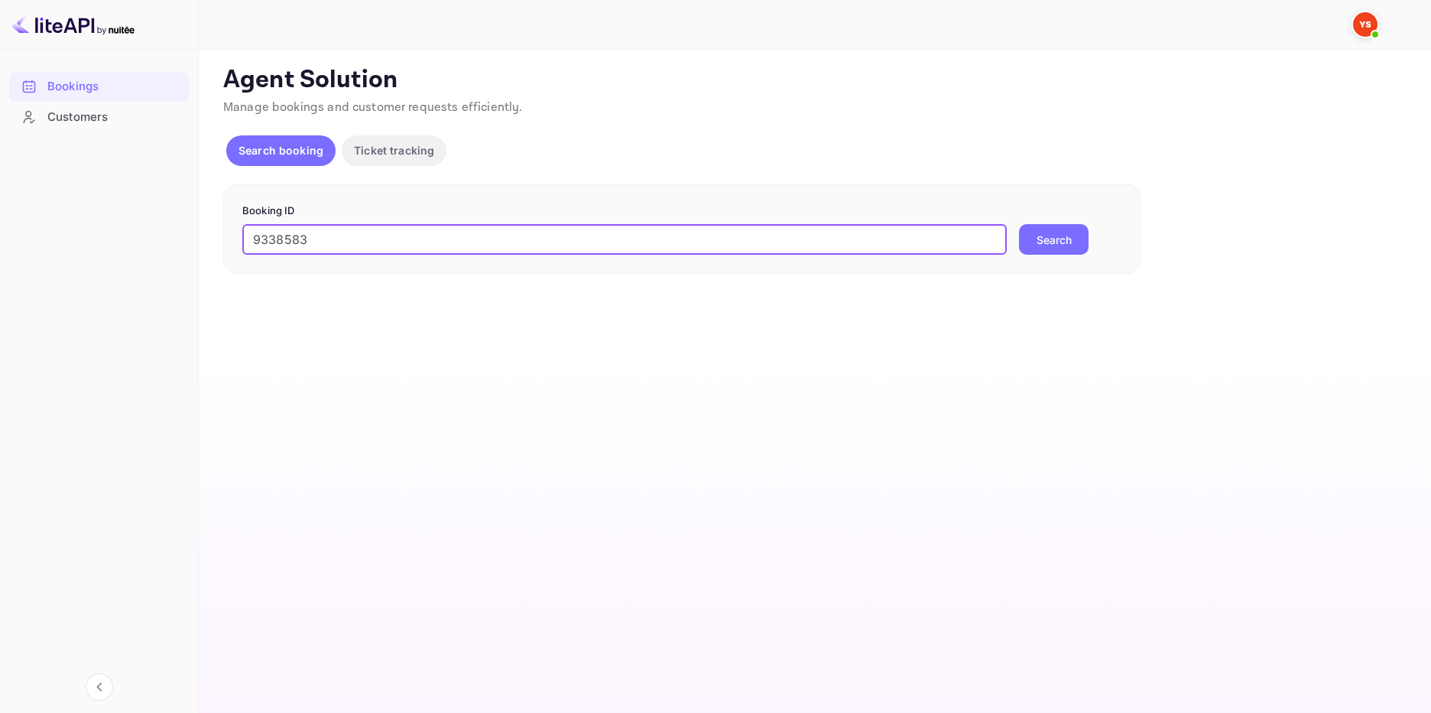
type input "9338583"
click at [1034, 244] on button "Search" at bounding box center [1054, 239] width 70 height 31
